Goal: Task Accomplishment & Management: Use online tool/utility

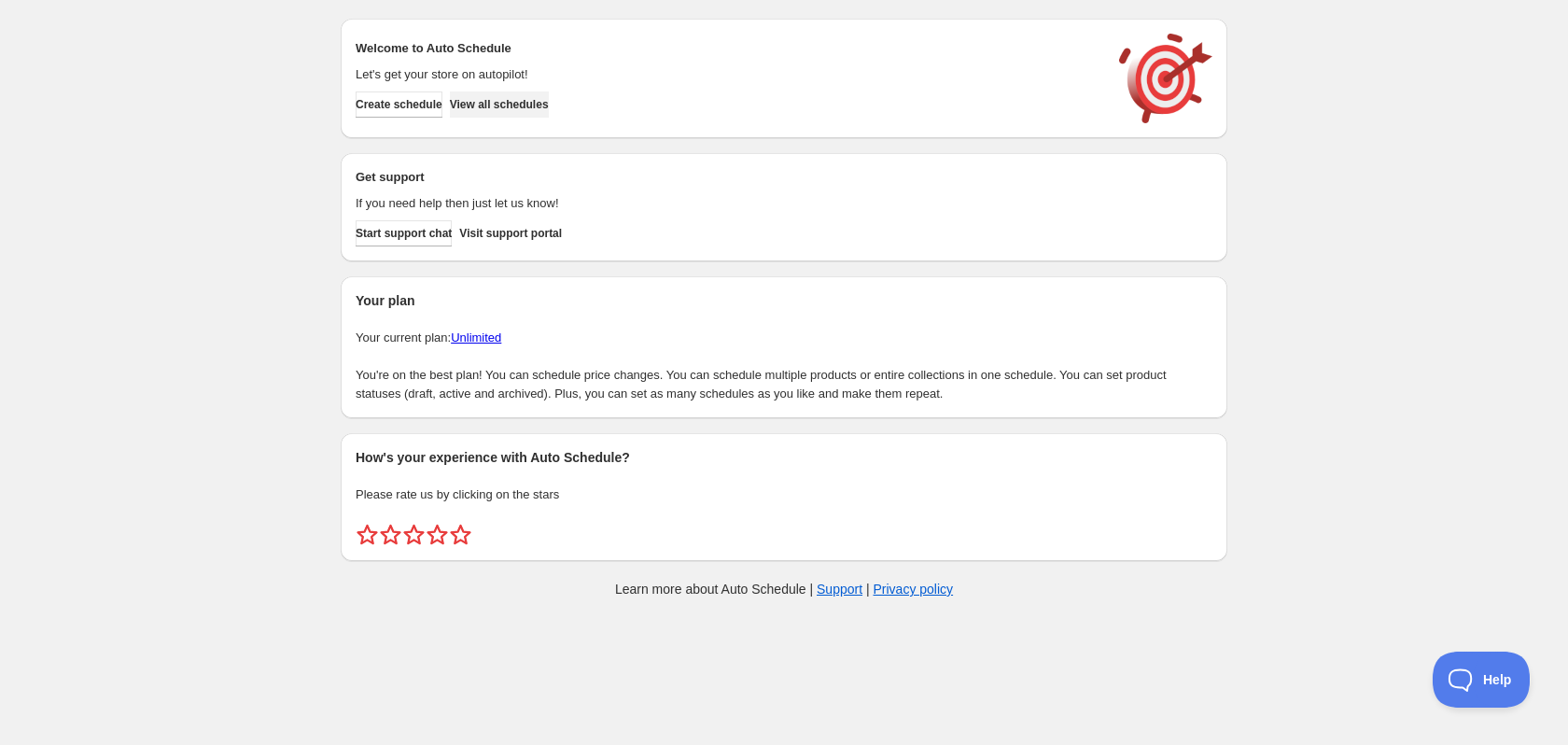
click at [483, 109] on span "View all schedules" at bounding box center [499, 104] width 99 height 15
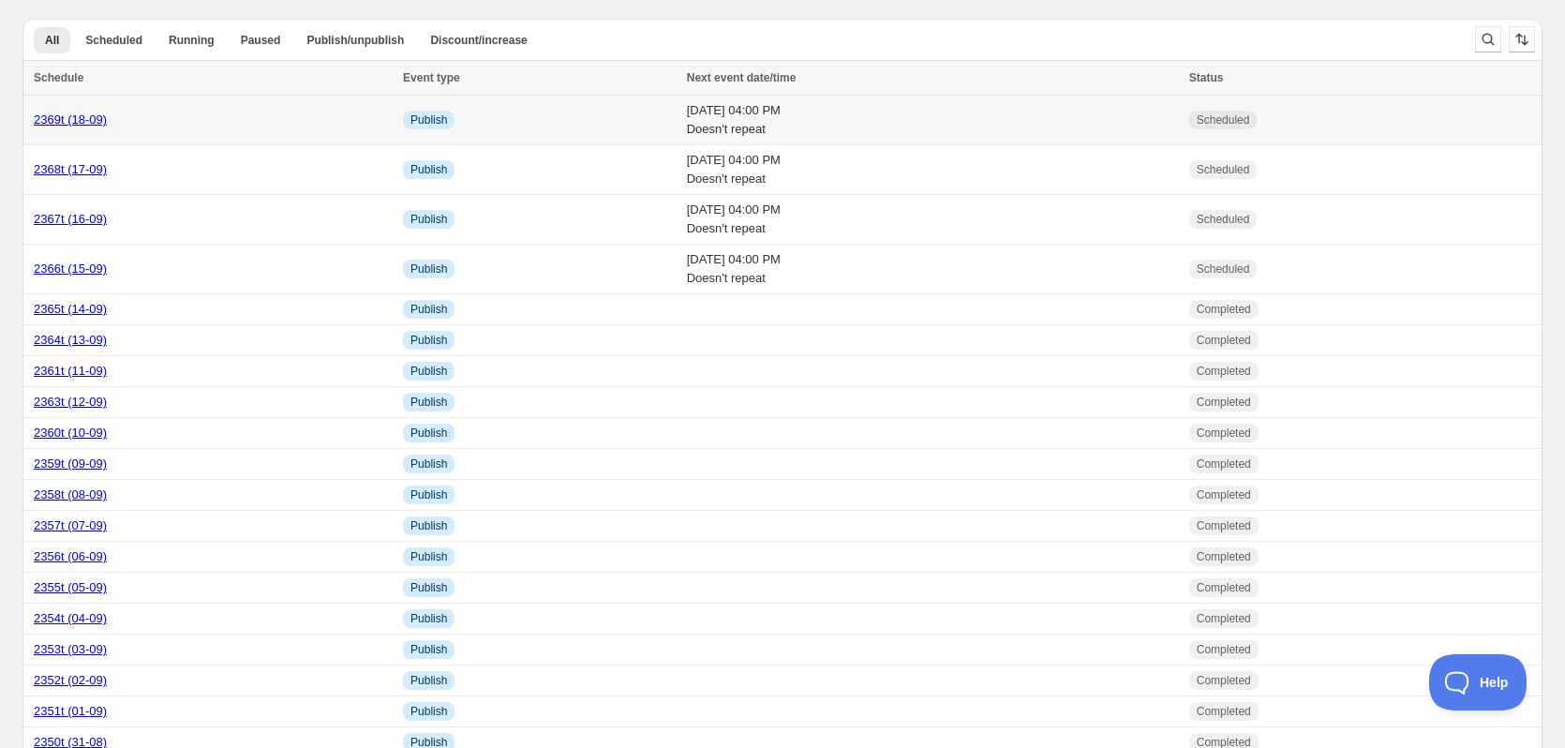
click at [279, 126] on div "2369t (18-09)" at bounding box center [213, 120] width 358 height 19
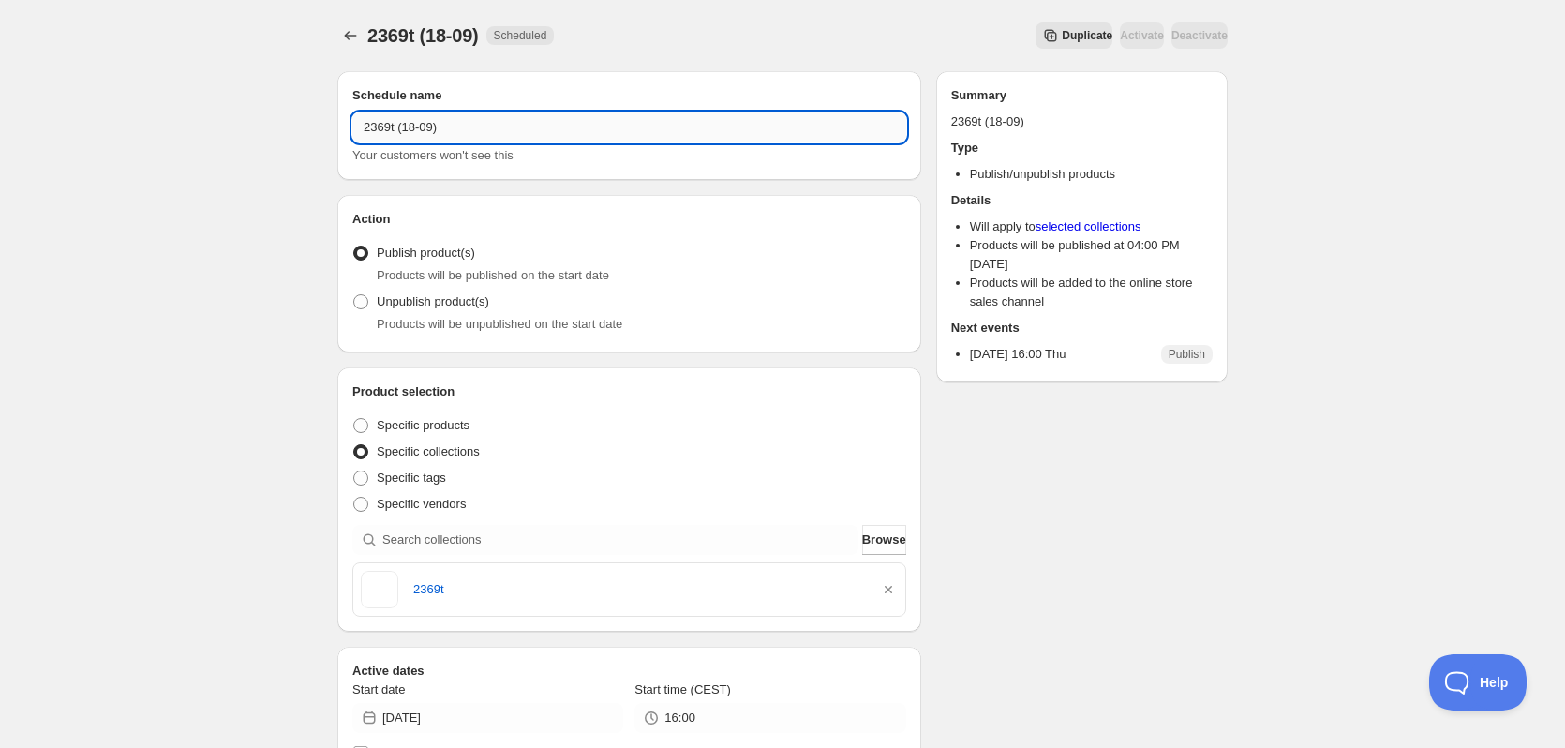
click at [428, 137] on input "2369t (18-09)" at bounding box center [629, 127] width 554 height 30
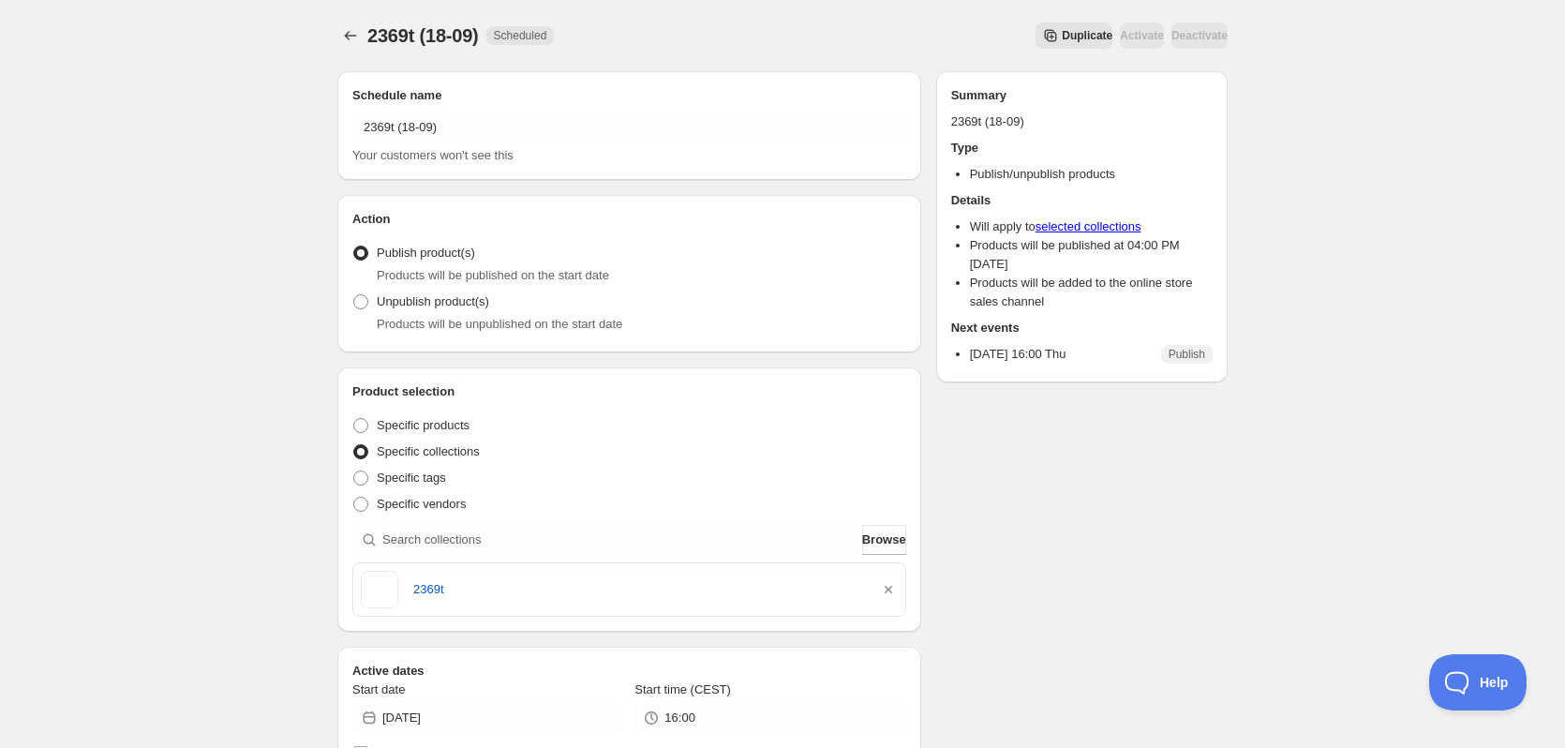
click at [1062, 34] on span "Duplicate" at bounding box center [1087, 35] width 51 height 15
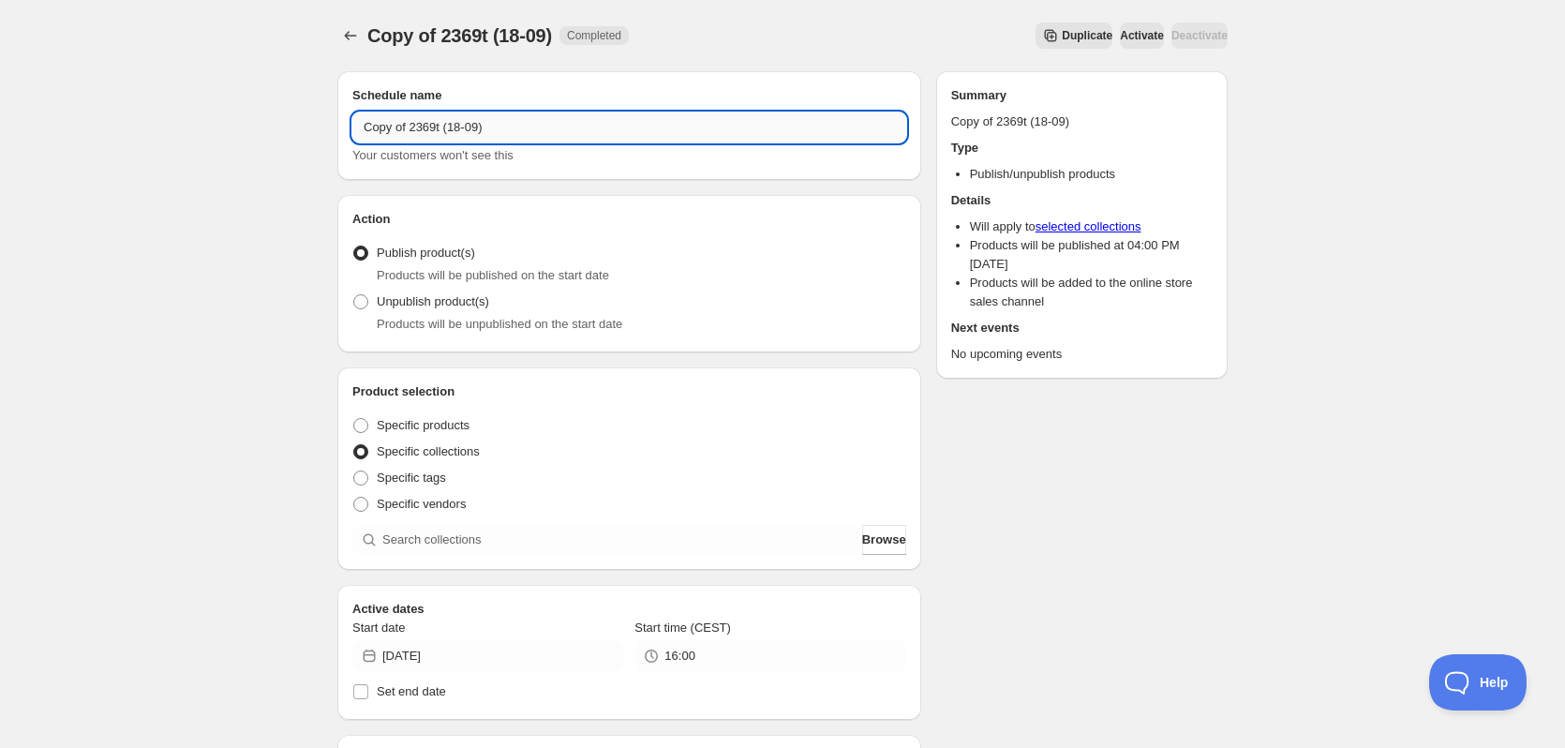
click at [442, 122] on input "Copy of 2369t (18-09)" at bounding box center [629, 127] width 554 height 30
click at [443, 122] on input "Copy of 2369t (18-09)" at bounding box center [629, 127] width 554 height 30
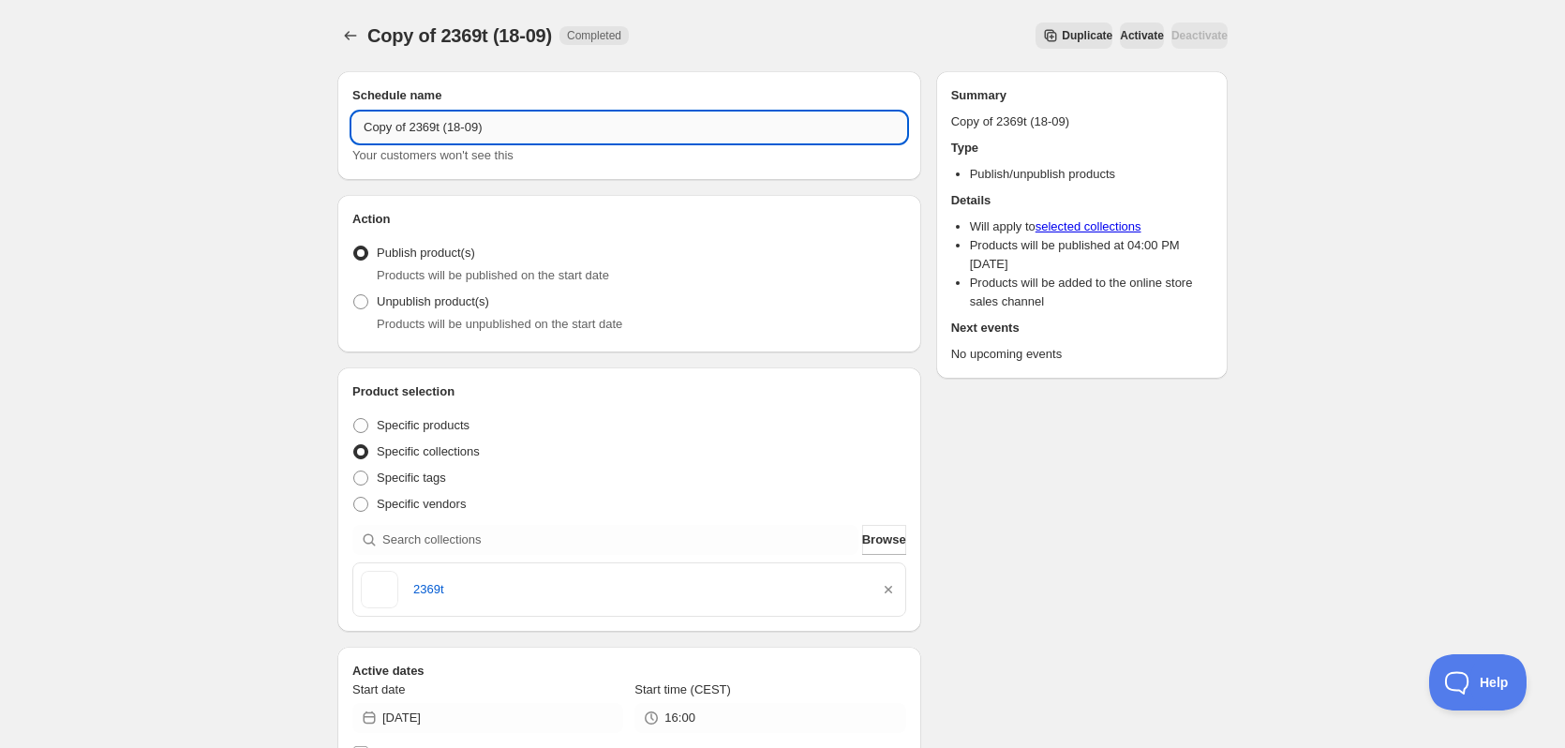
click at [443, 122] on input "Copy of 2369t (18-09)" at bounding box center [629, 127] width 554 height 30
paste input "text"
drag, startPoint x: 378, startPoint y: 126, endPoint x: 388, endPoint y: 127, distance: 10.4
click at [388, 127] on input "2369t (18-09)" at bounding box center [629, 127] width 554 height 30
click at [407, 129] on input "2370t (18-09)" at bounding box center [629, 127] width 554 height 30
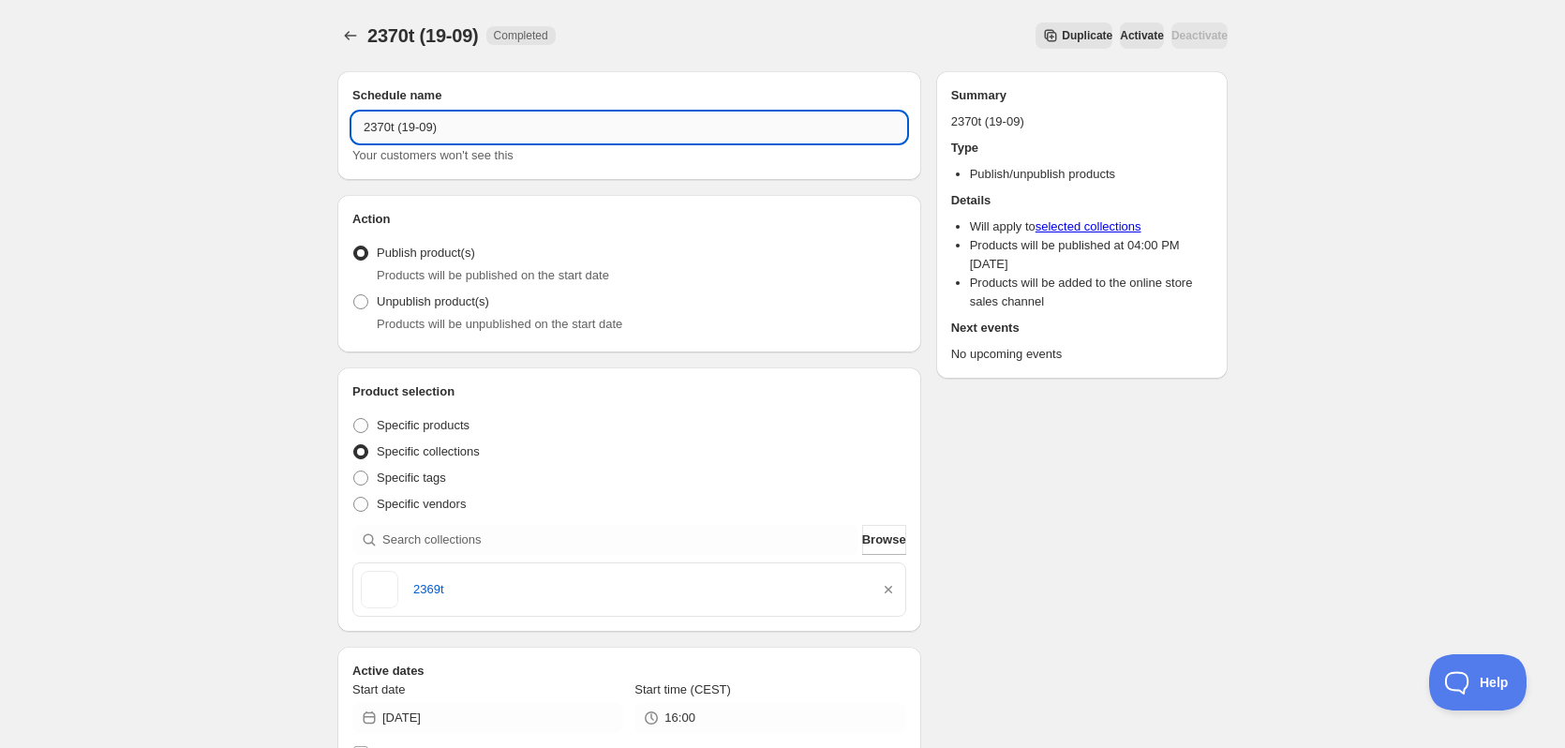
click at [366, 131] on input "2370t (19-09)" at bounding box center [629, 127] width 554 height 30
type input "2370t (19-09)"
click at [891, 592] on icon "button" at bounding box center [888, 589] width 7 height 7
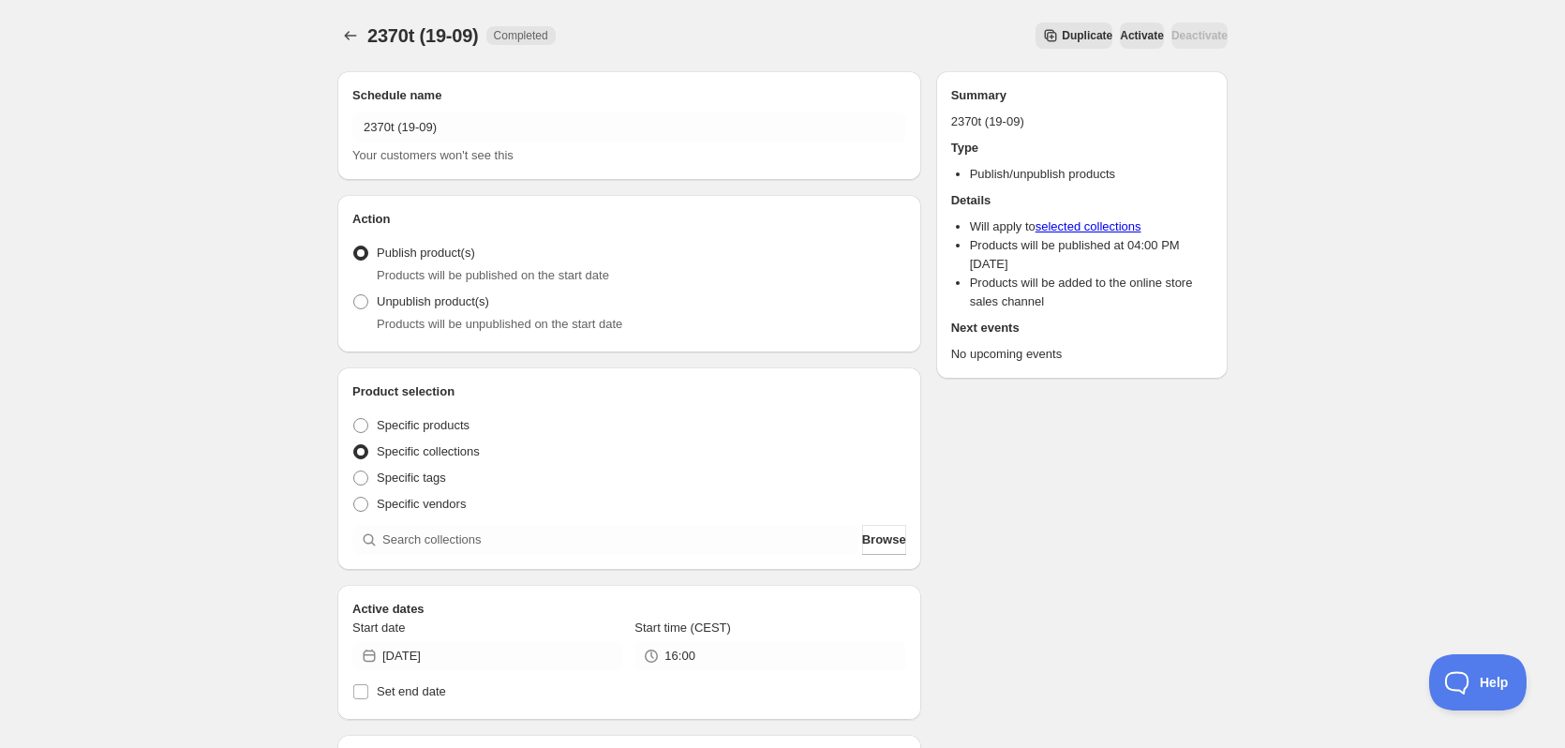
click at [668, 524] on div "Product selection Entity type Specific products Specific collections Specific t…" at bounding box center [629, 468] width 554 height 172
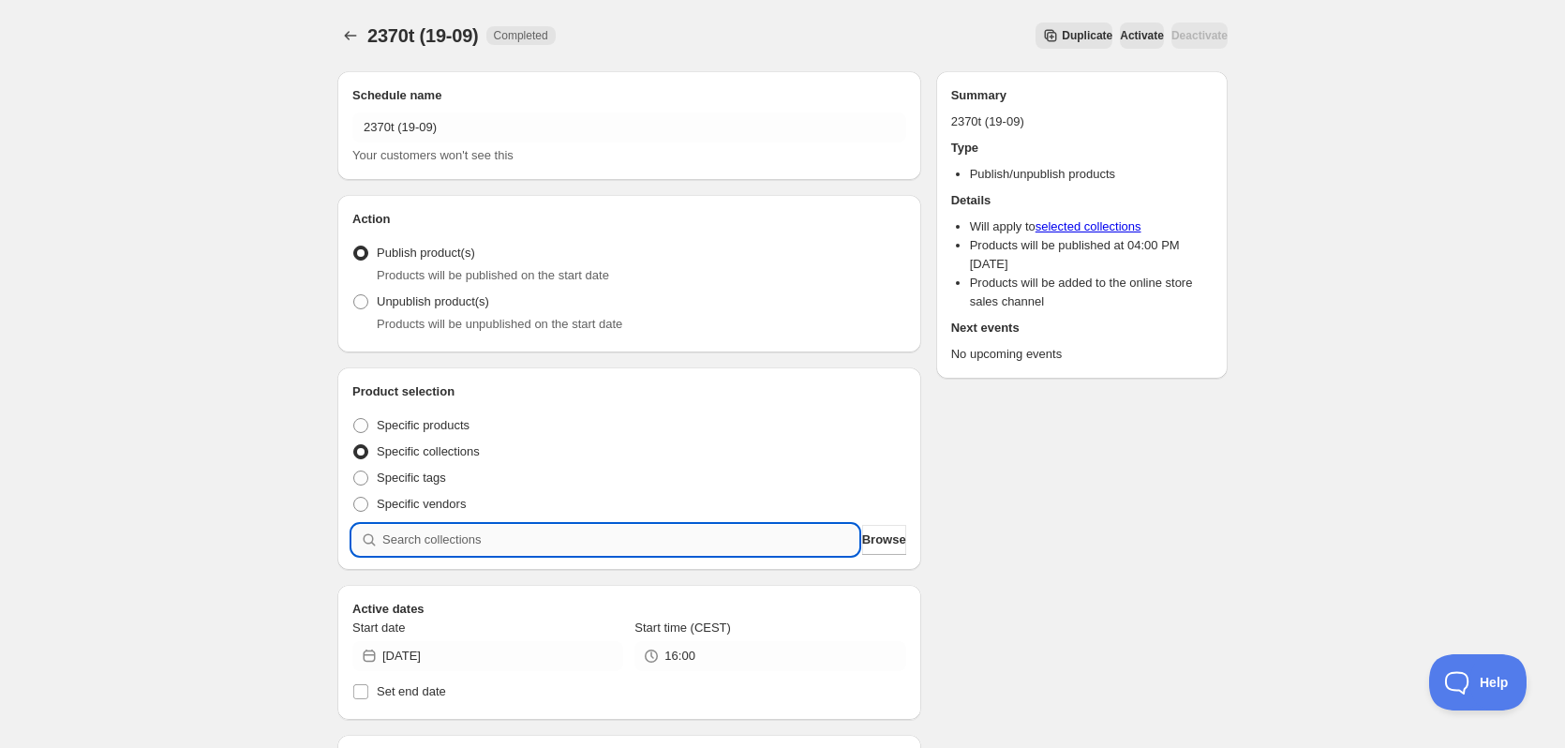
click at [665, 543] on input "search" at bounding box center [620, 540] width 476 height 30
paste input "2370t"
type input "2370t"
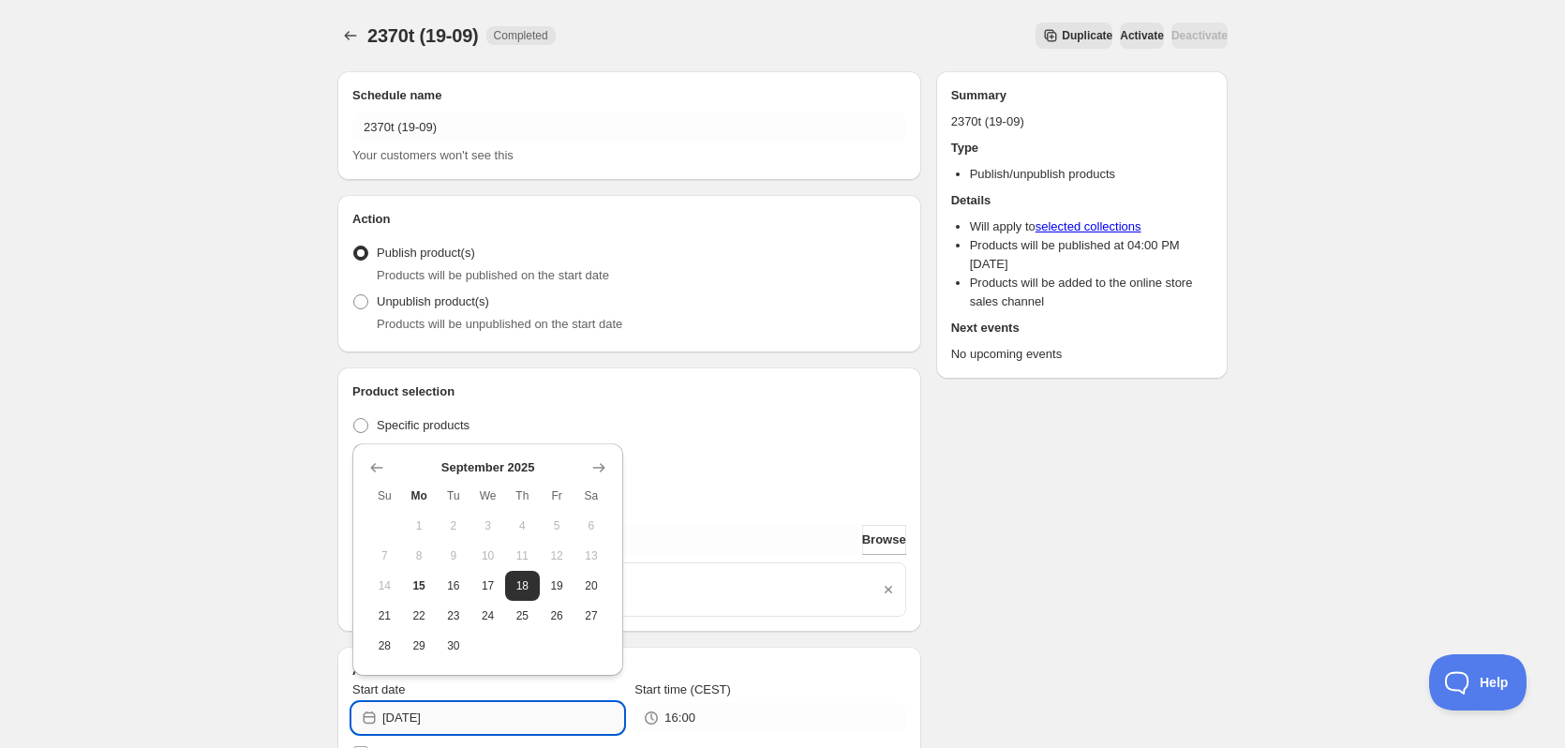
drag, startPoint x: 439, startPoint y: 720, endPoint x: 476, endPoint y: 722, distance: 37.5
click at [467, 723] on input "2025-09-18" at bounding box center [502, 718] width 241 height 30
type input "2025-09-19"
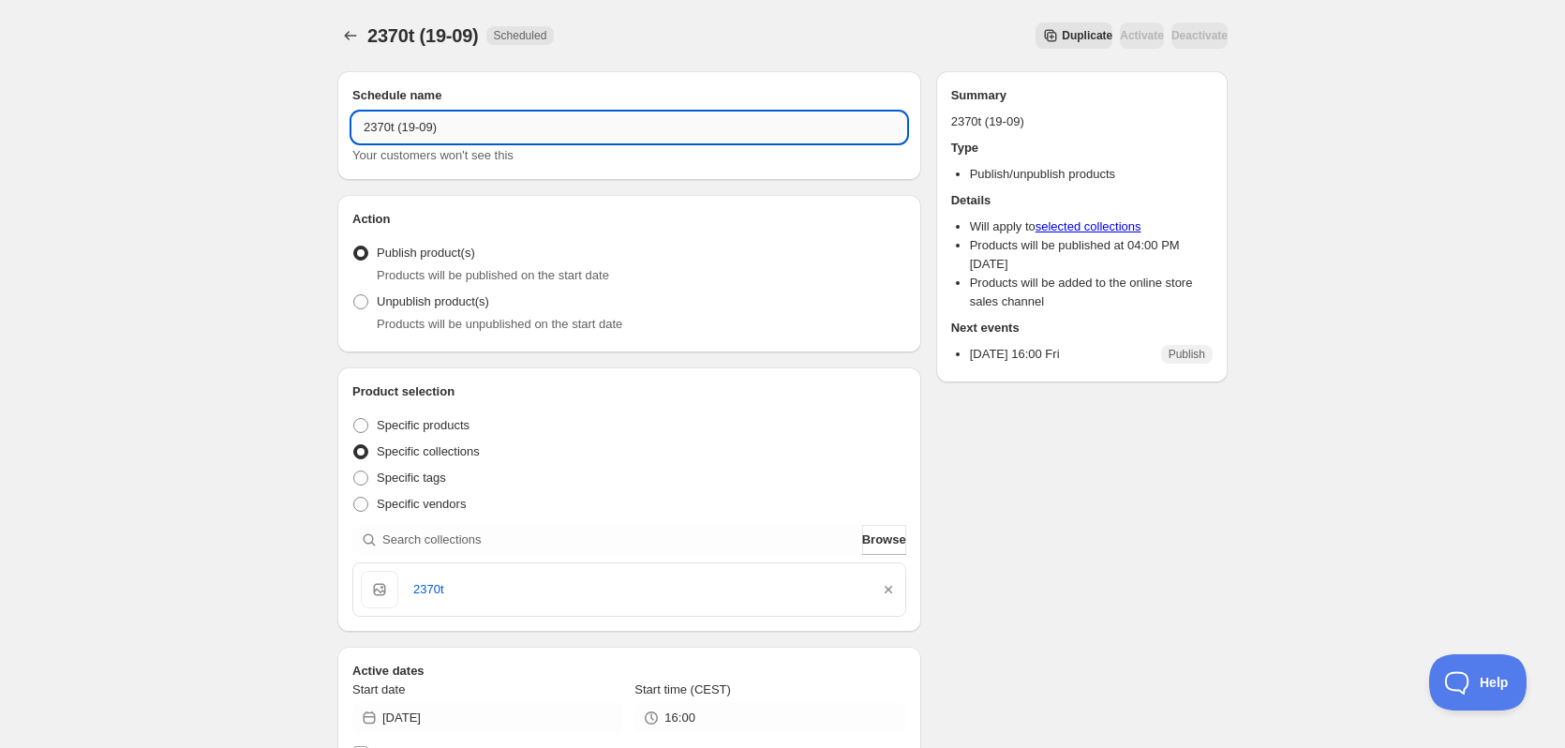
click at [487, 127] on input "2370t (19-09)" at bounding box center [629, 127] width 554 height 30
click at [1062, 37] on span "Duplicate" at bounding box center [1087, 35] width 51 height 15
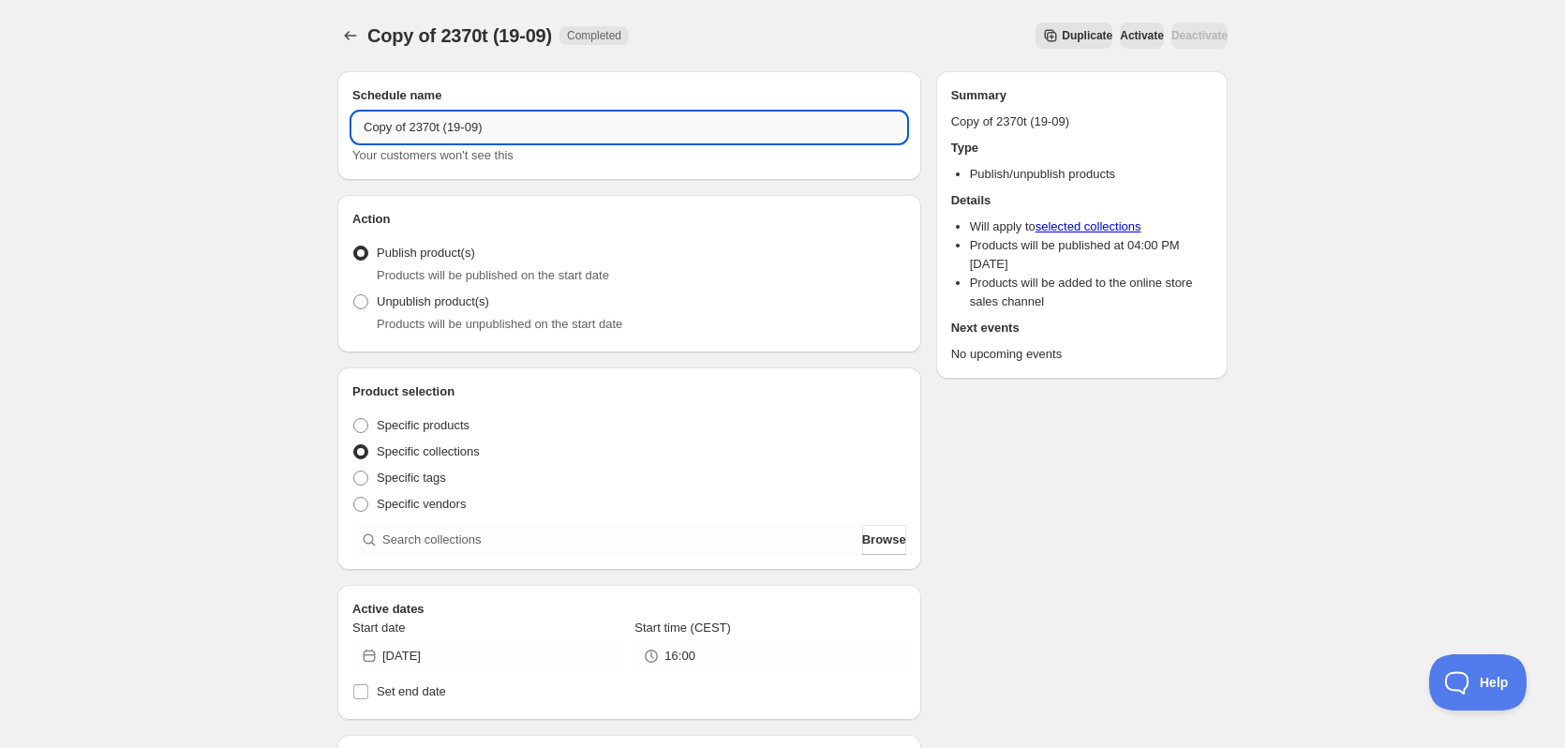
click at [466, 131] on input "Copy of 2370t (19-09)" at bounding box center [629, 127] width 554 height 30
click at [468, 131] on input "Copy of 2370t (19-09)" at bounding box center [629, 127] width 554 height 30
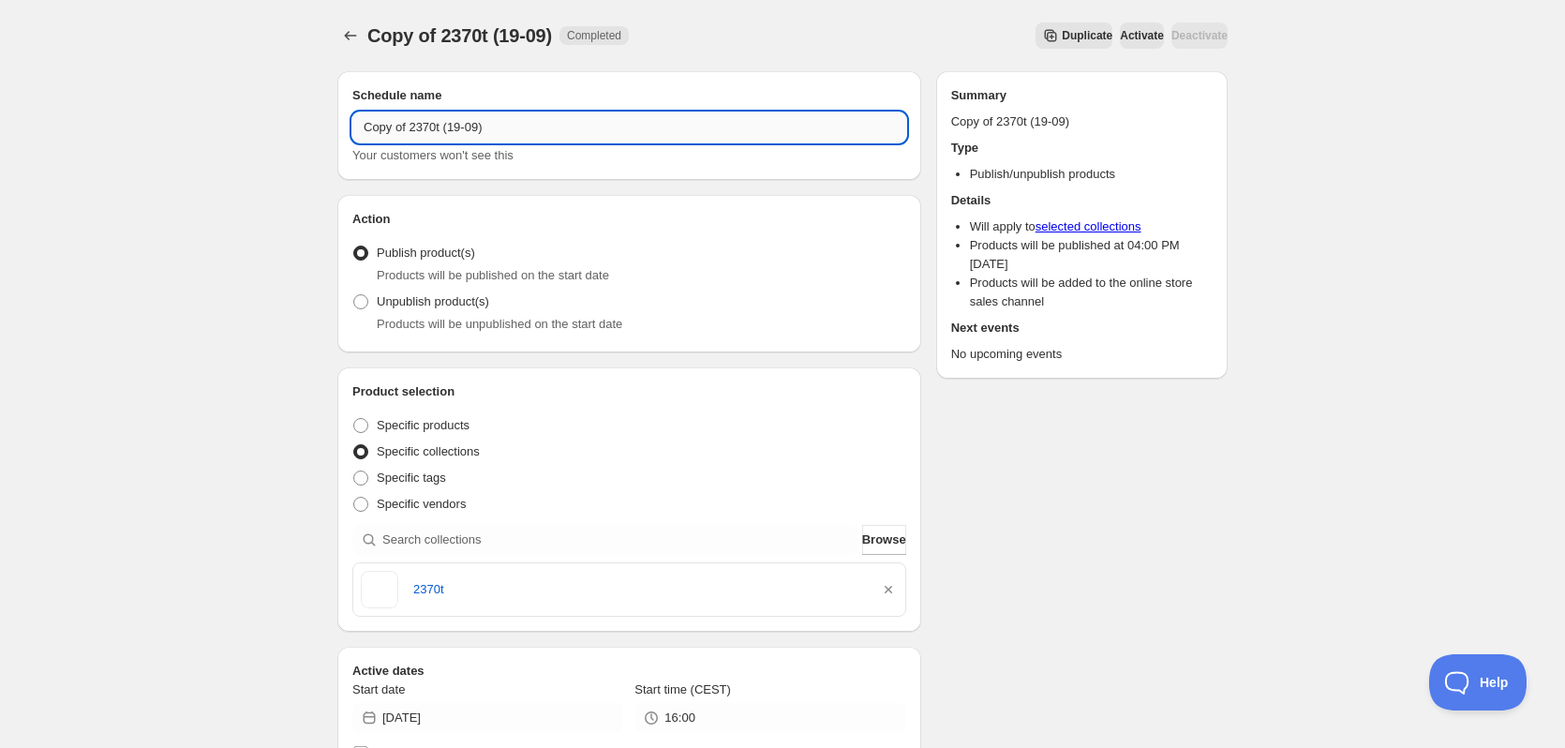
click at [468, 131] on input "Copy of 2370t (19-09)" at bounding box center [629, 127] width 554 height 30
click at [441, 130] on input "Copy of 2370t (19-09)" at bounding box center [629, 127] width 554 height 30
paste input "text"
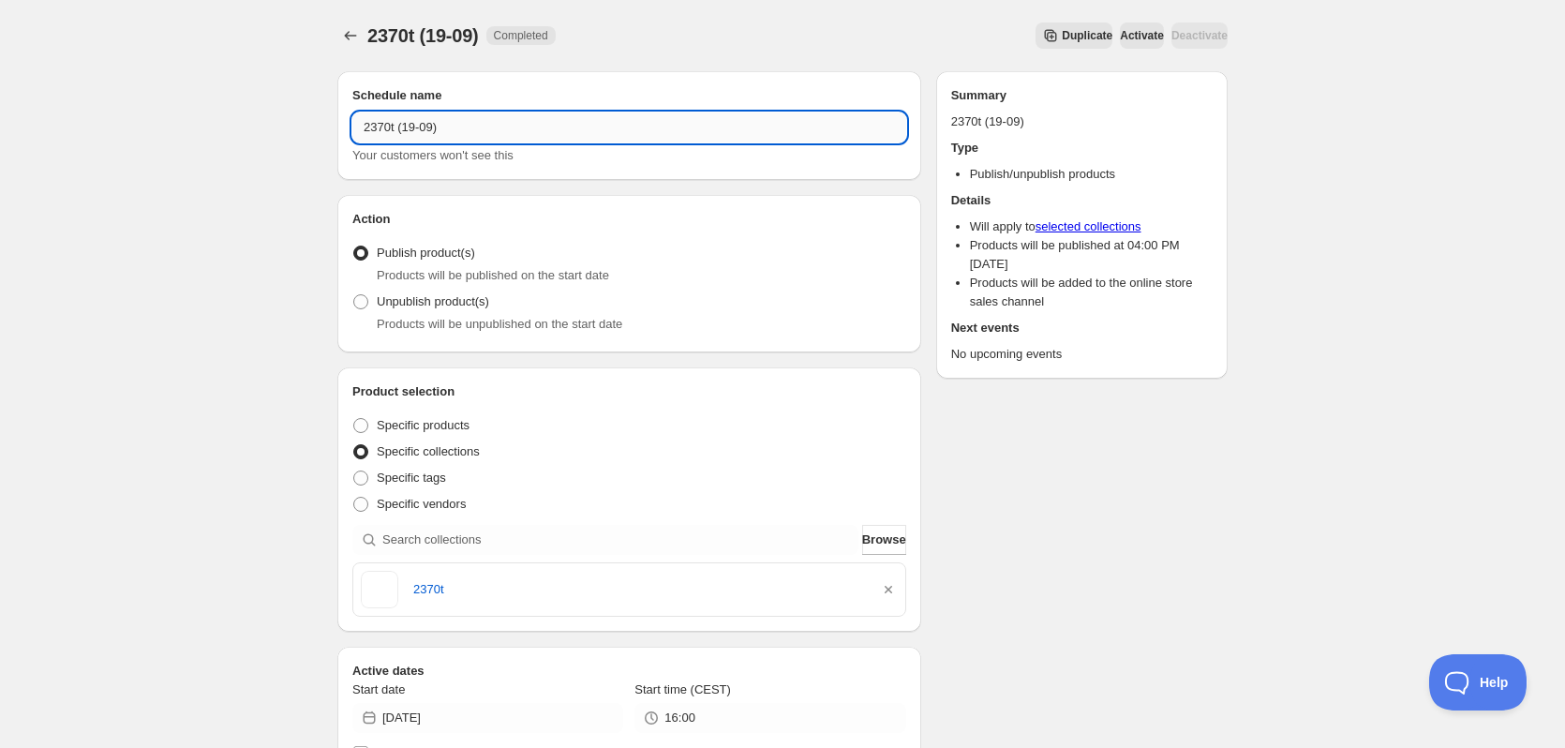
click at [384, 128] on input "2370t (19-09)" at bounding box center [629, 127] width 554 height 30
drag, startPoint x: 401, startPoint y: 128, endPoint x: 413, endPoint y: 129, distance: 12.2
click at [413, 129] on input "2371t (19-09)" at bounding box center [629, 127] width 554 height 30
click at [377, 125] on input "2371t (20-09)" at bounding box center [629, 127] width 554 height 30
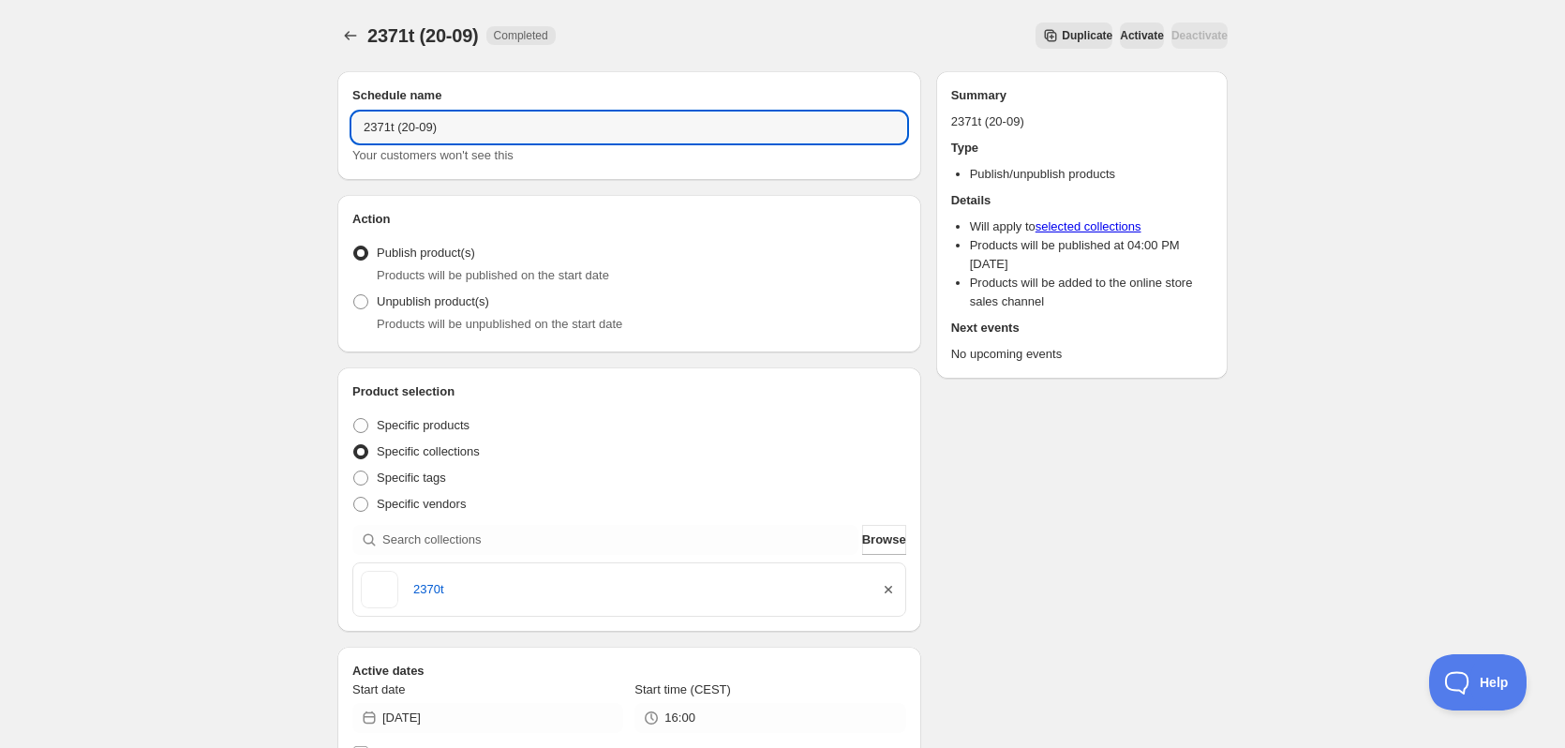
type input "2371t (20-09)"
click at [893, 593] on icon "button" at bounding box center [888, 589] width 19 height 19
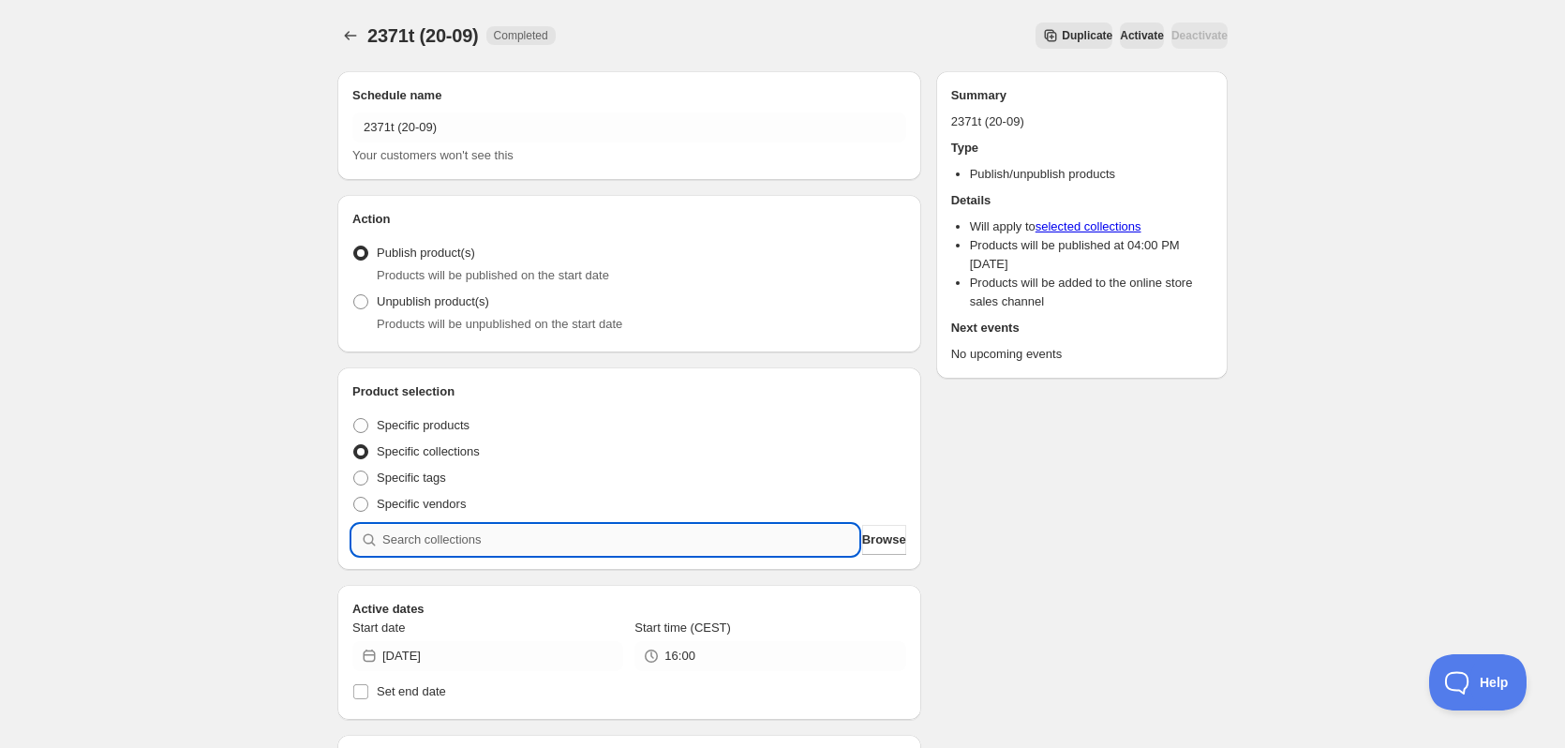
click at [638, 538] on input "search" at bounding box center [620, 540] width 476 height 30
paste input "2371t"
type input "2371t"
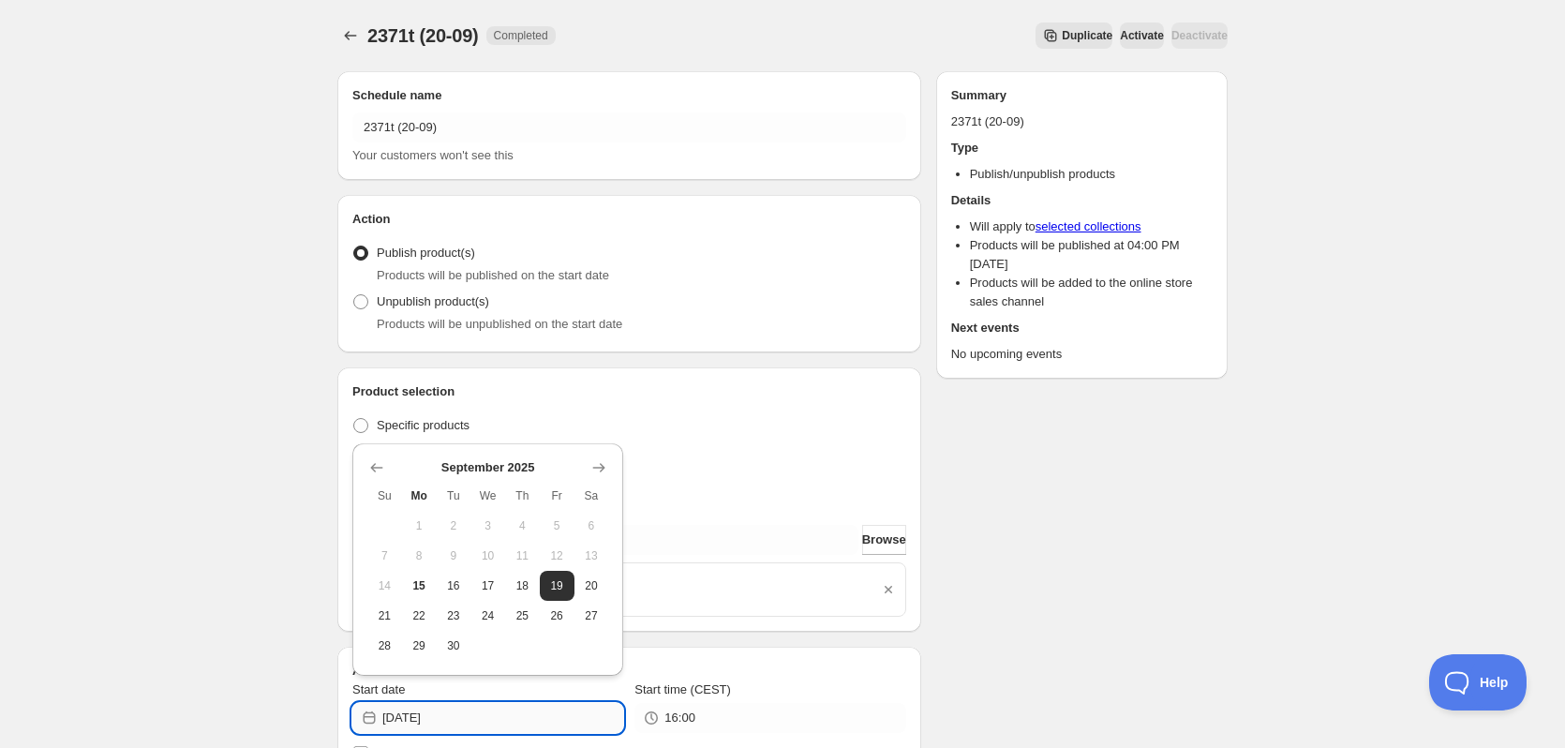
drag, startPoint x: 433, startPoint y: 721, endPoint x: 473, endPoint y: 720, distance: 40.3
click at [472, 720] on input "2025-09-19" at bounding box center [502, 718] width 241 height 30
type input "2025-09-20"
click at [1067, 569] on div "Schedule name 2371t (20-09) Your customers won't see this Action Action Publish…" at bounding box center [775, 730] width 906 height 1348
